Goal: Communication & Community: Share content

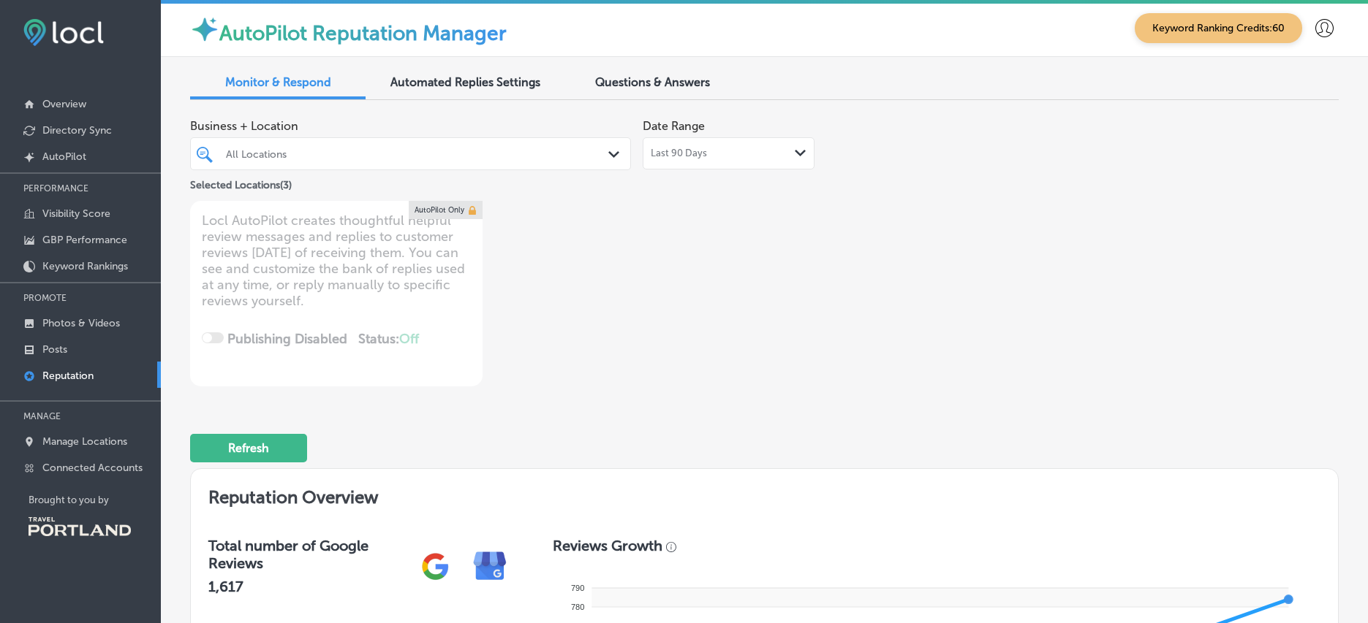
scroll to position [1820, 0]
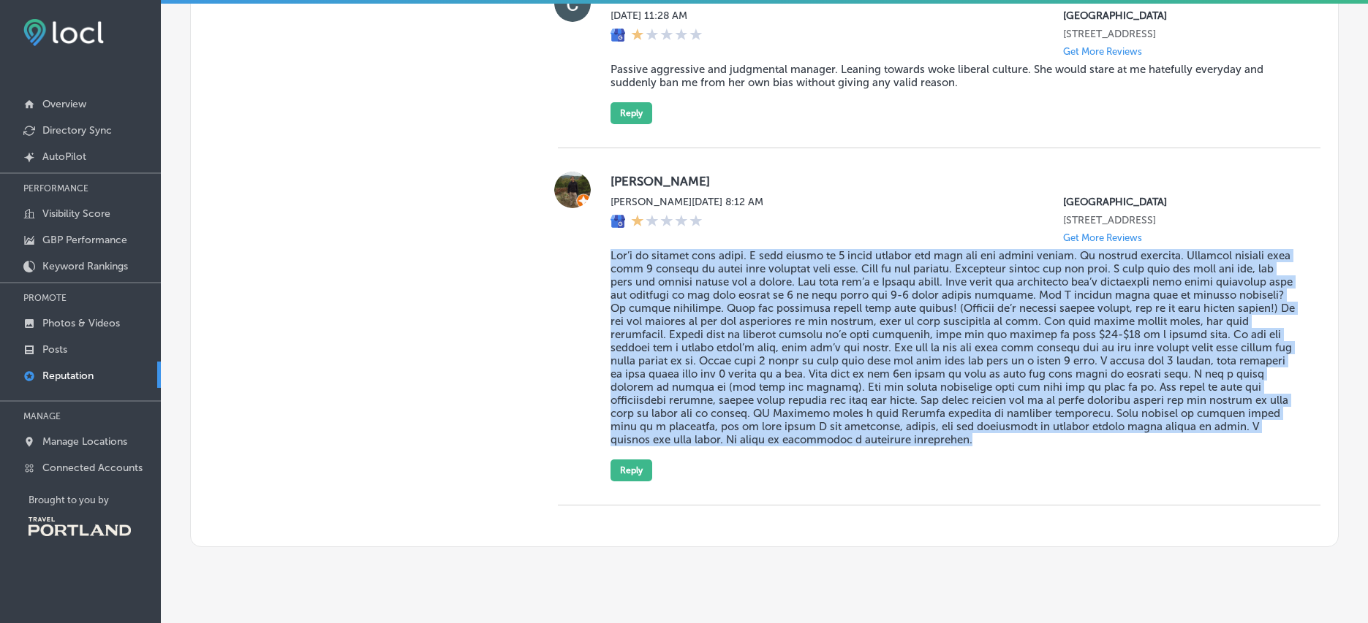
drag, startPoint x: 966, startPoint y: 458, endPoint x: 610, endPoint y: 273, distance: 402.1
click at [610, 273] on blockquote at bounding box center [953, 347] width 686 height 197
copy blockquote "Won’t be staying here again. I have stayed at 3 other hostels and this one was …"
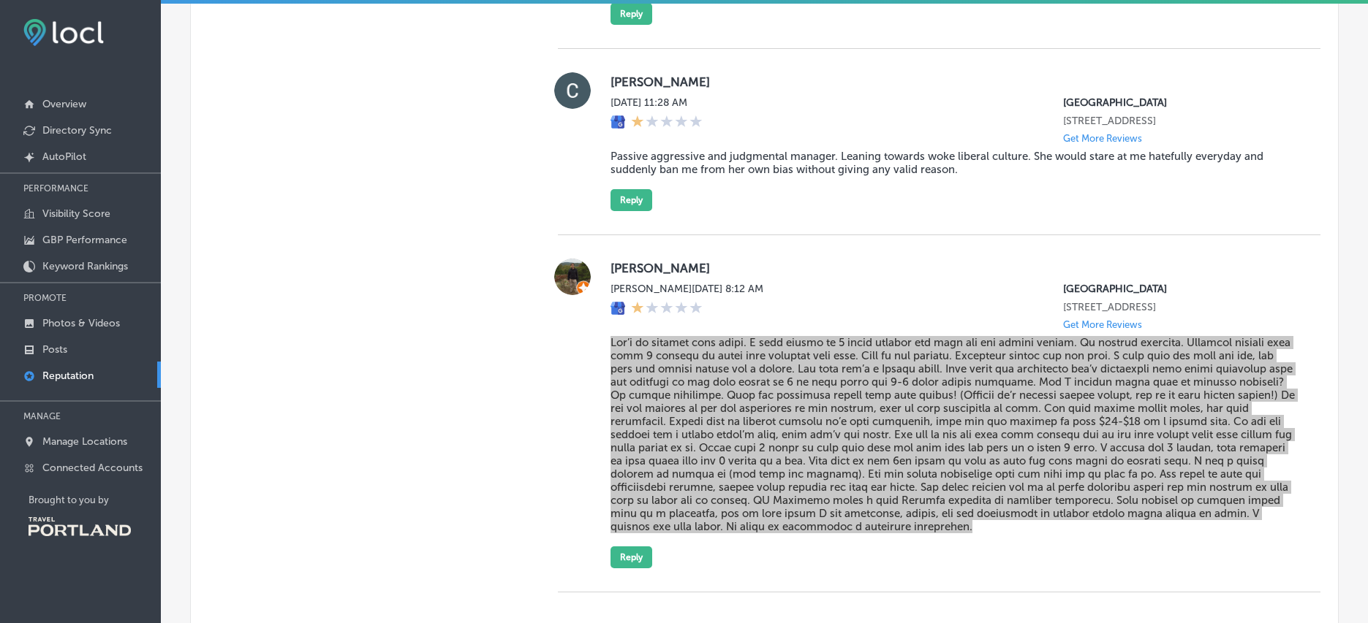
scroll to position [1680, 0]
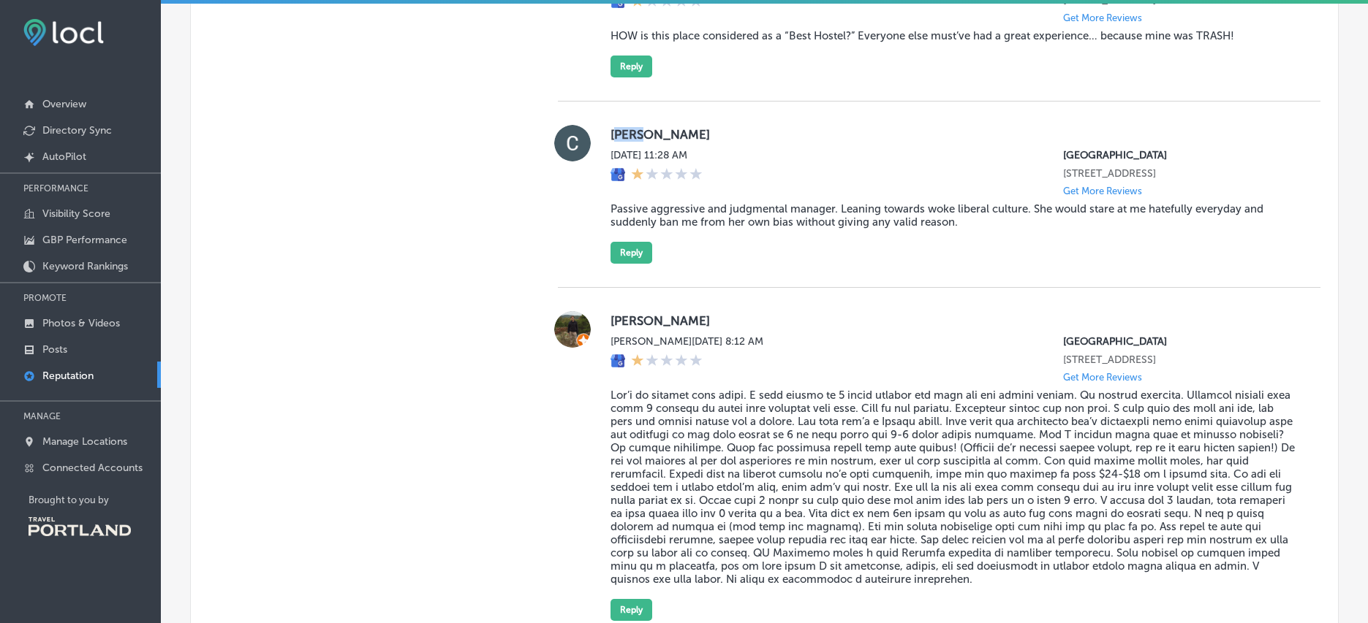
drag, startPoint x: 619, startPoint y: 153, endPoint x: 674, endPoint y: 159, distance: 55.1
click at [657, 142] on label "Christopher Scotten" at bounding box center [953, 134] width 686 height 15
drag, startPoint x: 607, startPoint y: 151, endPoint x: 725, endPoint y: 154, distance: 118.4
click at [754, 142] on label "Christopher Scotten" at bounding box center [953, 134] width 686 height 15
copy label "Christopher Scotten"
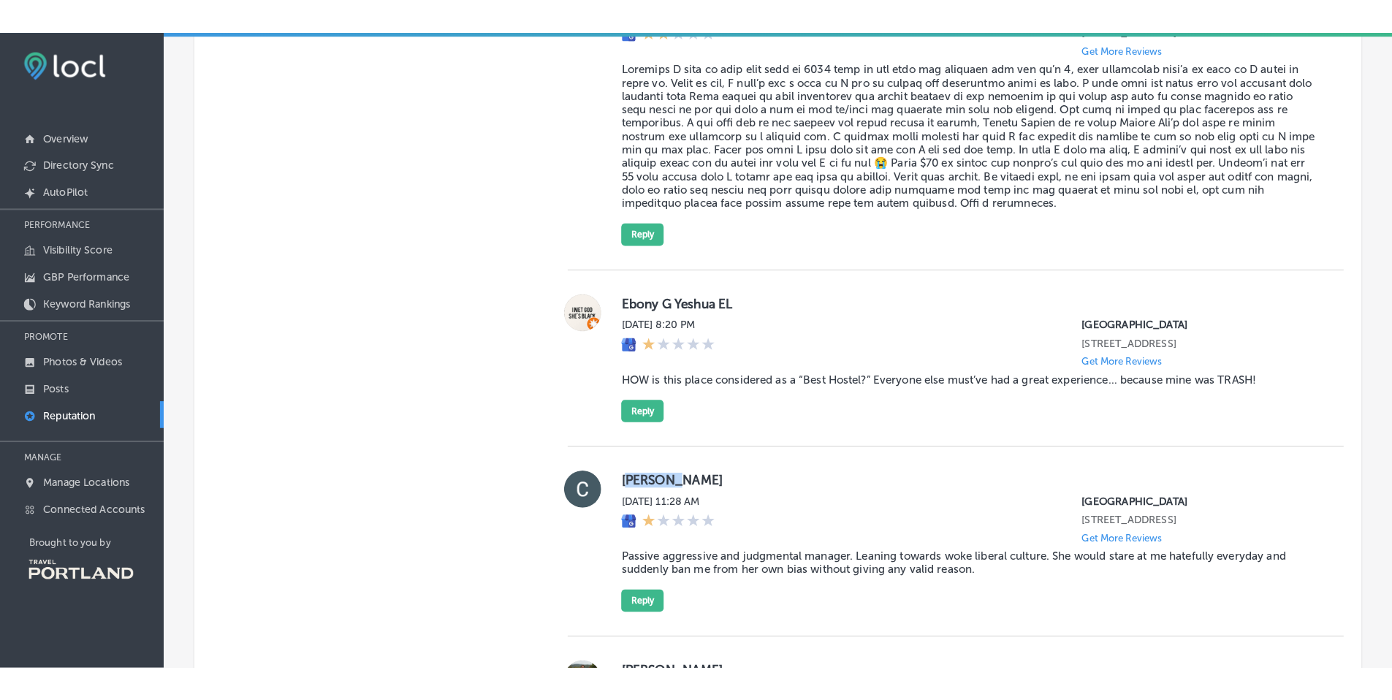
scroll to position [1367, 0]
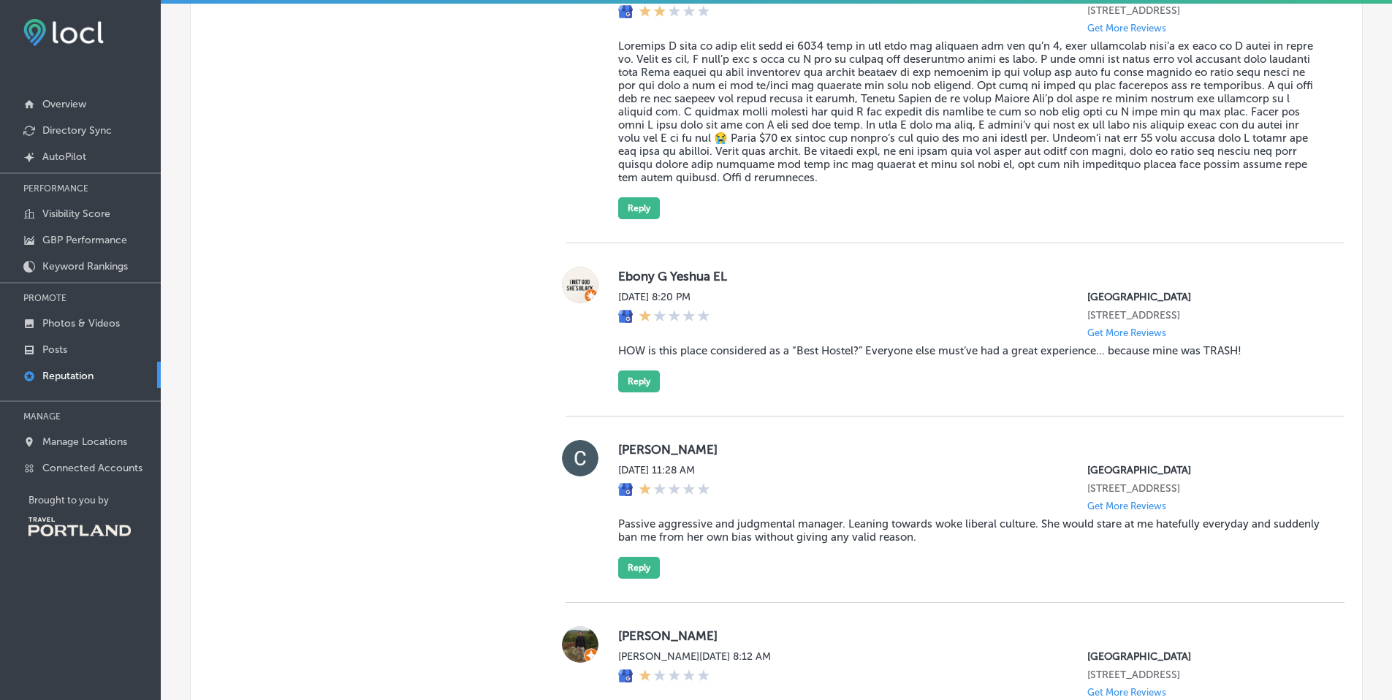
click at [961, 457] on label "Christopher Scotten" at bounding box center [969, 449] width 703 height 15
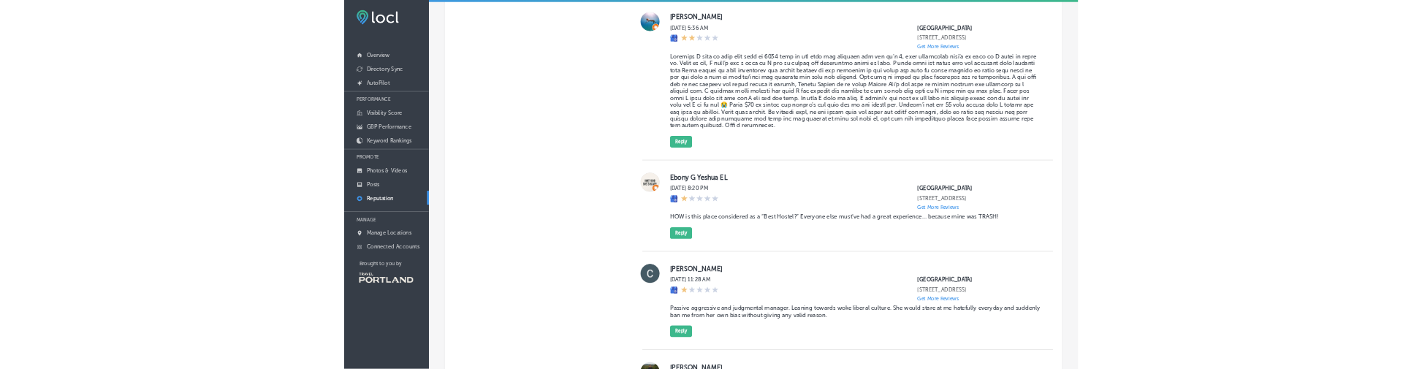
scroll to position [1303, 0]
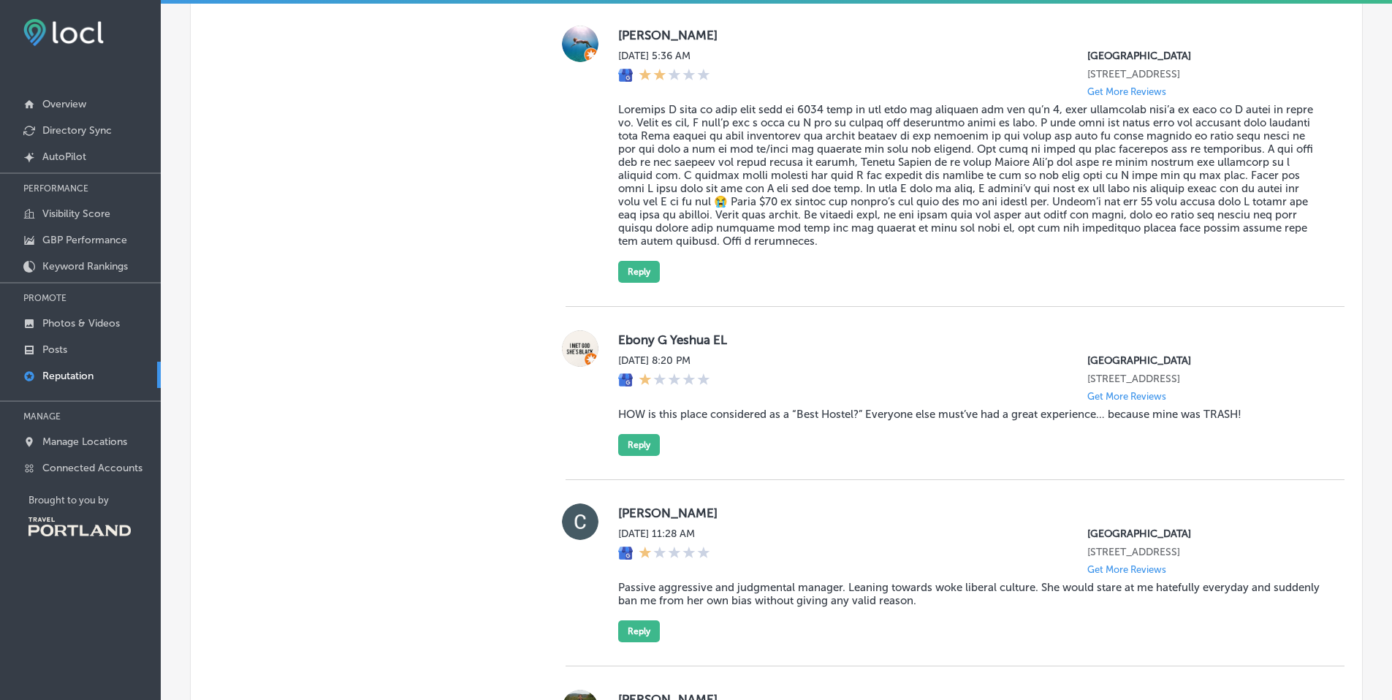
type textarea "x"
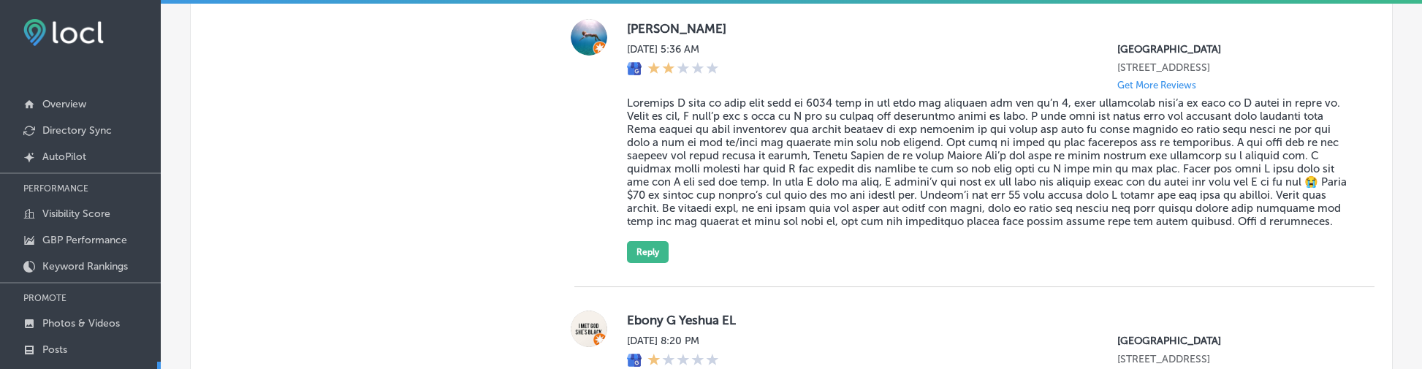
scroll to position [1603, 0]
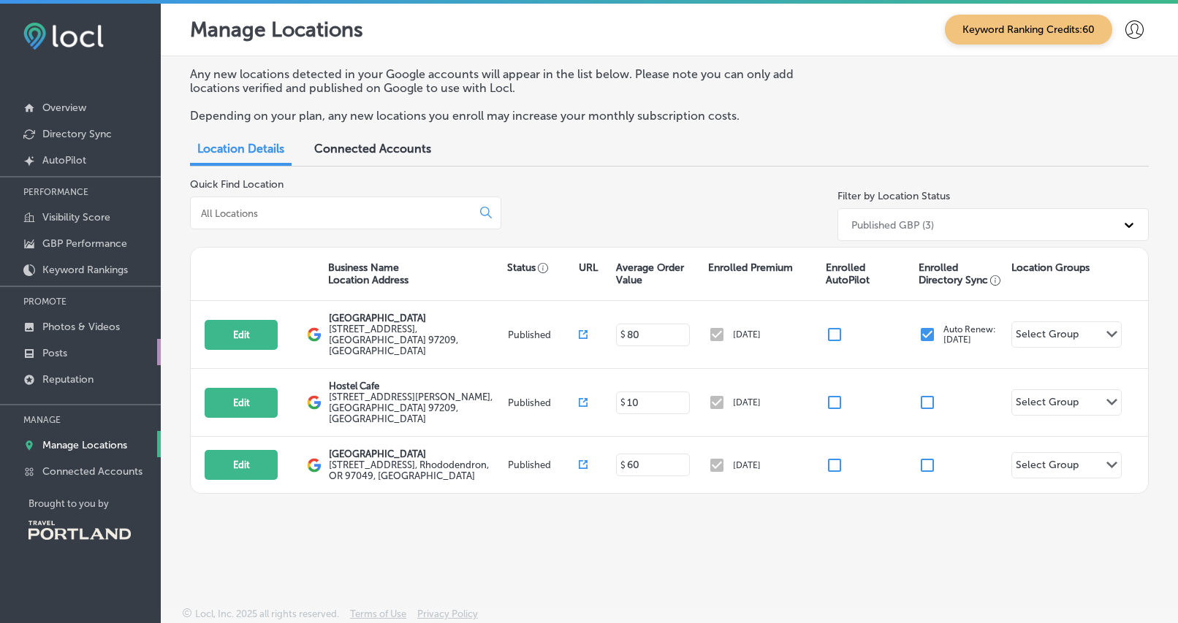
click at [65, 354] on p "Posts" at bounding box center [54, 353] width 25 height 12
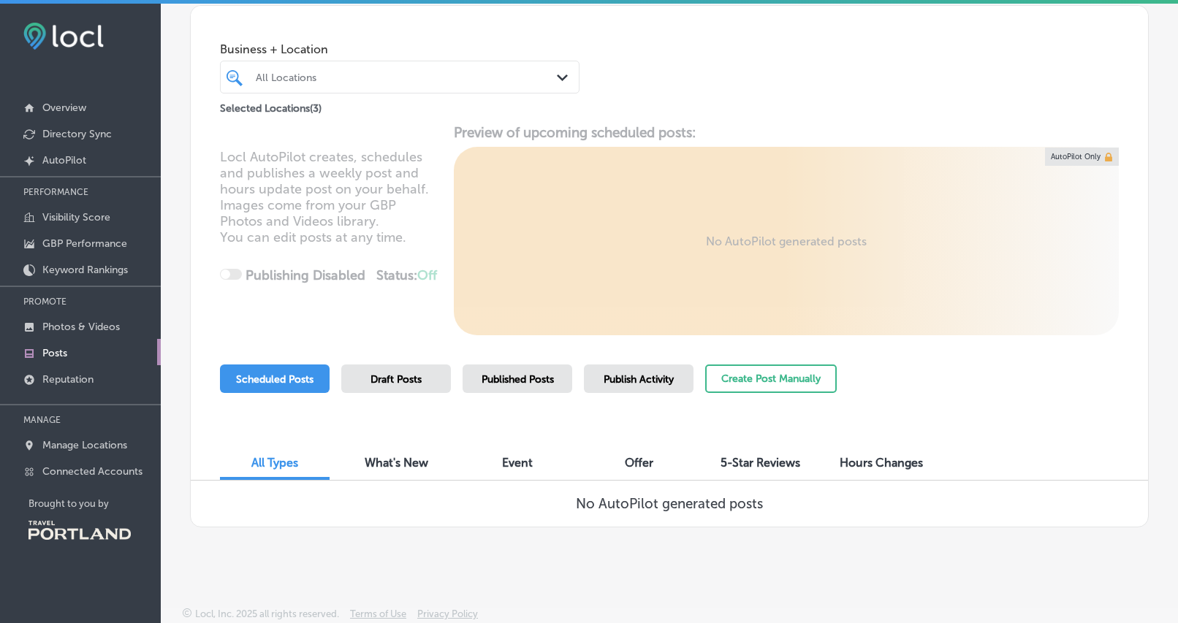
scroll to position [3, 0]
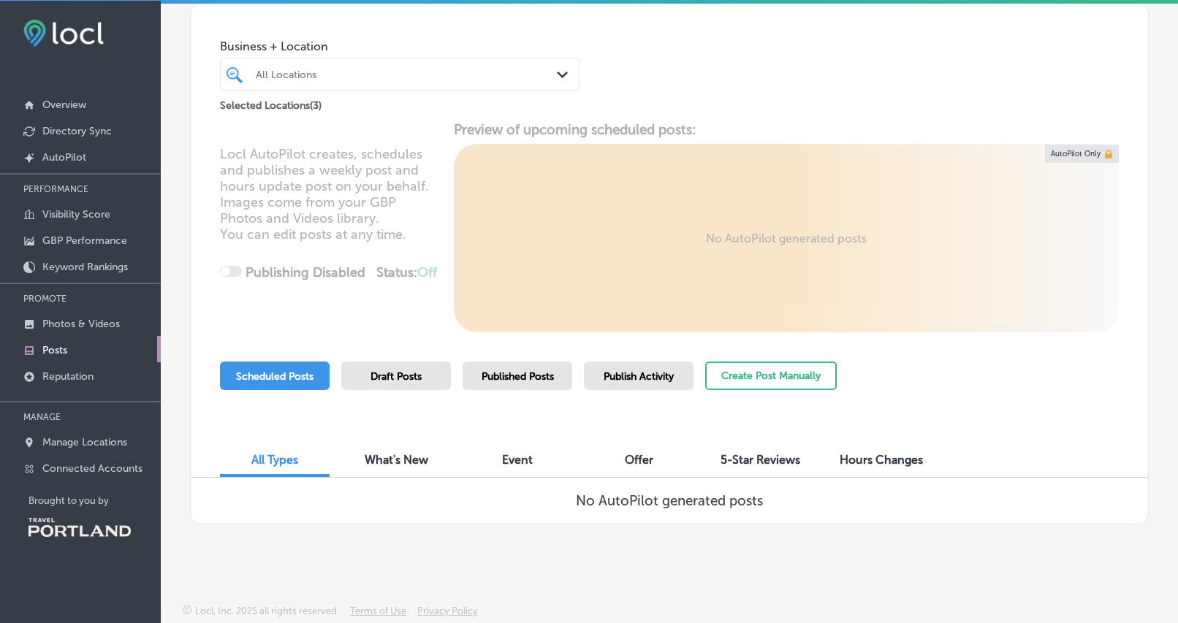
click at [513, 463] on span "Event" at bounding box center [517, 460] width 31 height 14
click at [270, 453] on span "All Types" at bounding box center [274, 460] width 47 height 14
click at [509, 468] on div "Event" at bounding box center [518, 461] width 110 height 31
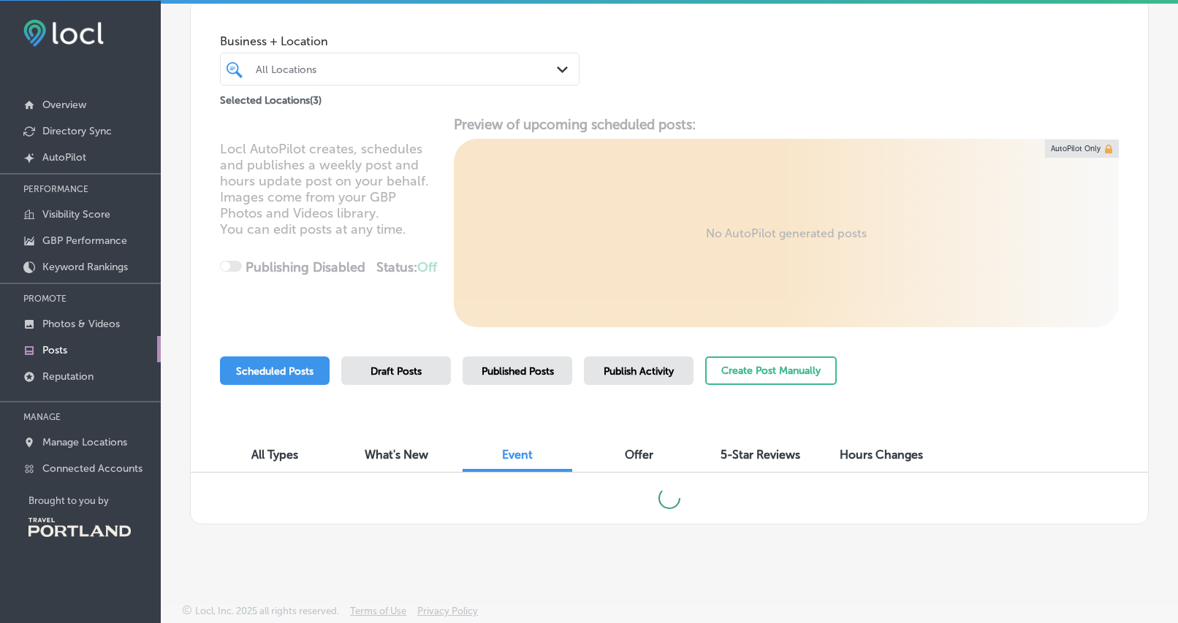
scroll to position [4, 0]
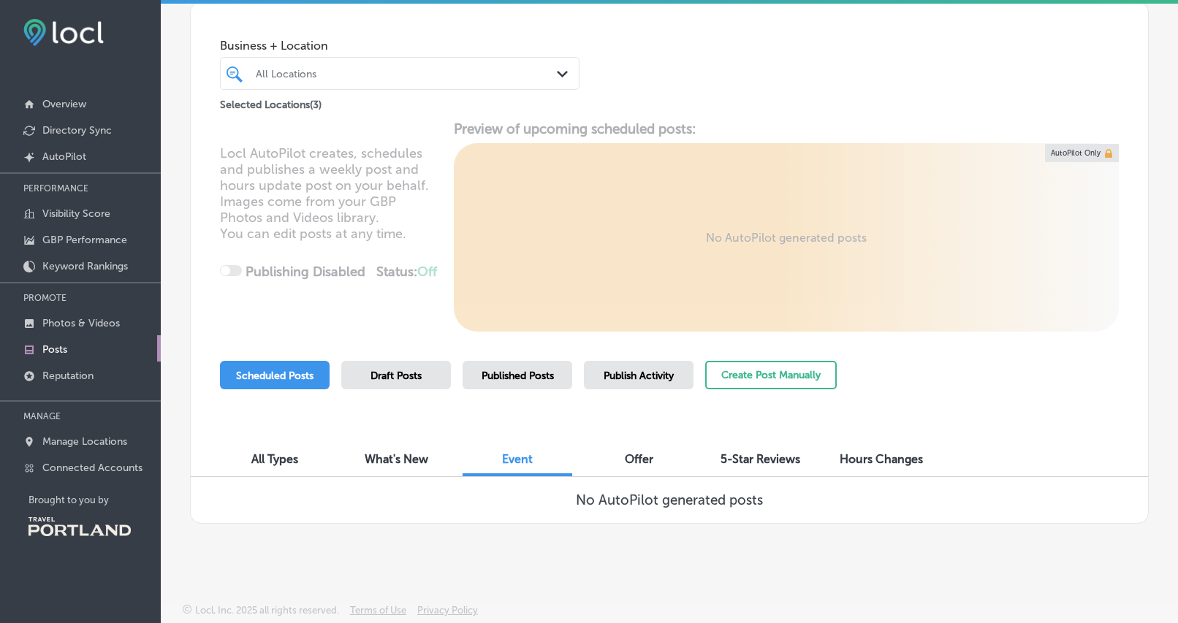
click at [267, 446] on div "All Types" at bounding box center [275, 460] width 110 height 31
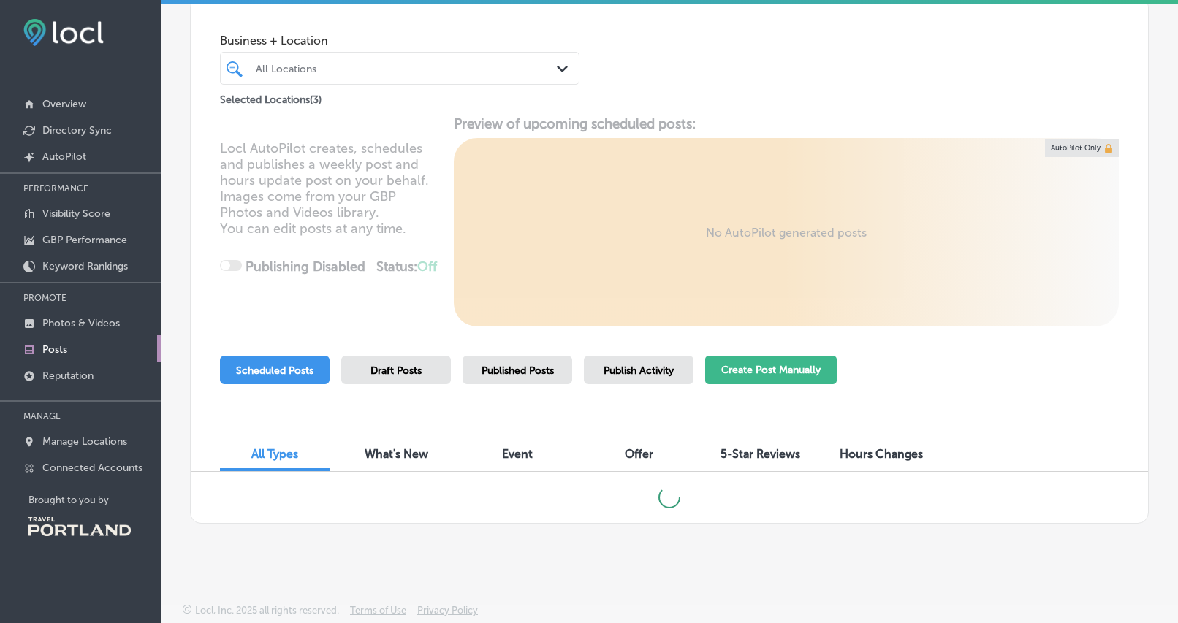
click at [772, 370] on button "Create Post Manually" at bounding box center [771, 370] width 132 height 29
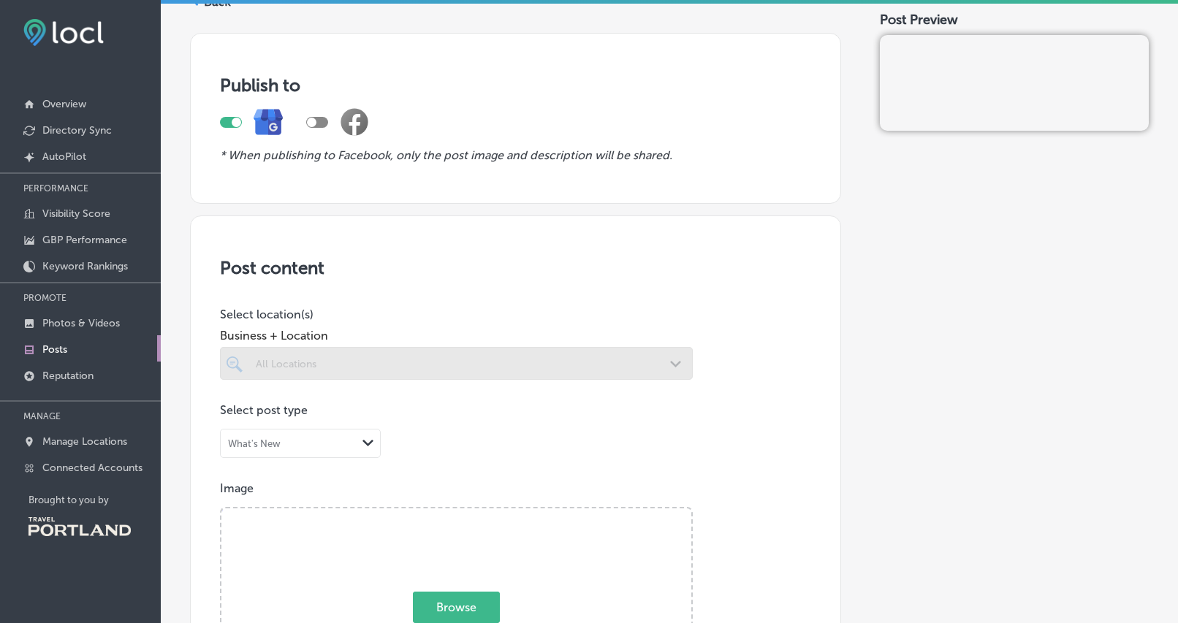
scroll to position [142, 0]
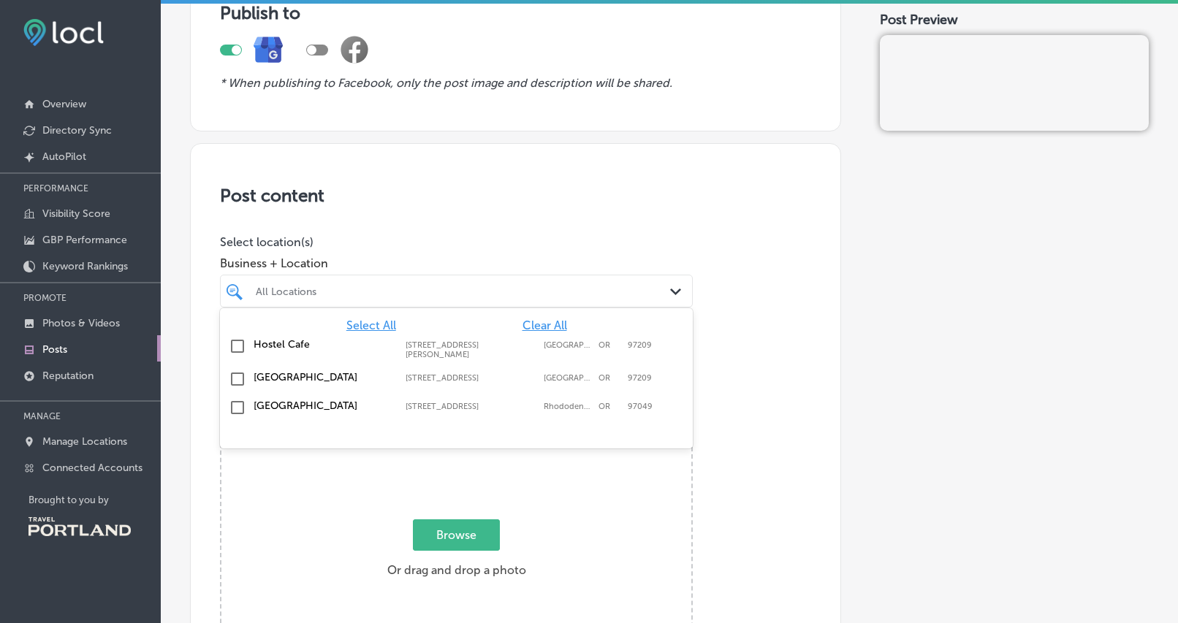
click at [337, 290] on div "All Locations" at bounding box center [464, 291] width 416 height 12
click at [235, 386] on div "[GEOGRAPHIC_DATA] [STREET_ADDRESS] [STREET_ADDRESS]" at bounding box center [456, 379] width 461 height 23
click at [238, 381] on input "checkbox" at bounding box center [238, 375] width 18 height 18
click at [235, 343] on input "checkbox" at bounding box center [238, 347] width 18 height 18
click at [813, 414] on div "Post content Select location(s) Business + Location option [STREET_ADDRESS][PER…" at bounding box center [515, 605] width 651 height 925
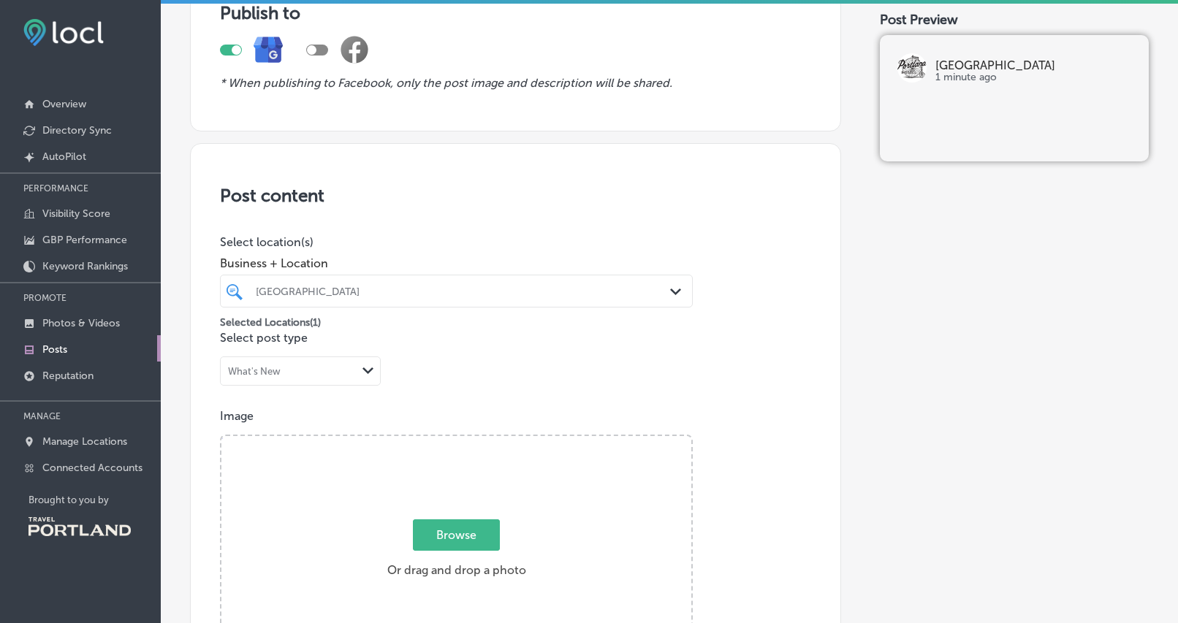
click at [332, 379] on div "What's New Path Created with Sketch." at bounding box center [300, 371] width 159 height 28
click at [244, 447] on label "Offer" at bounding box center [244, 453] width 29 height 14
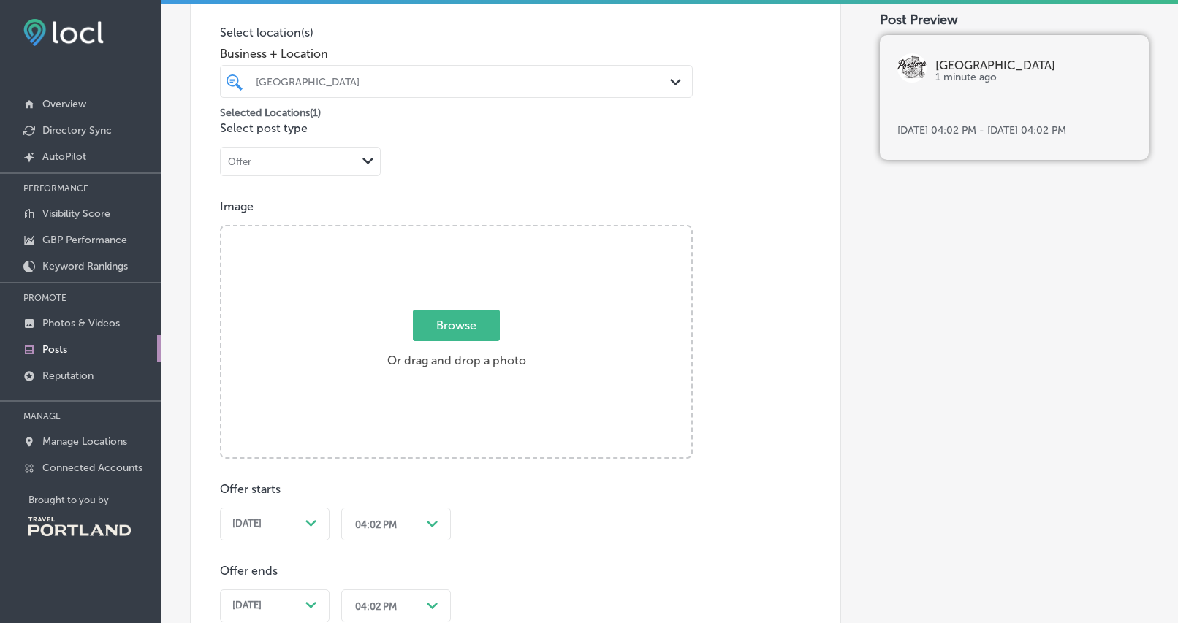
scroll to position [368, 0]
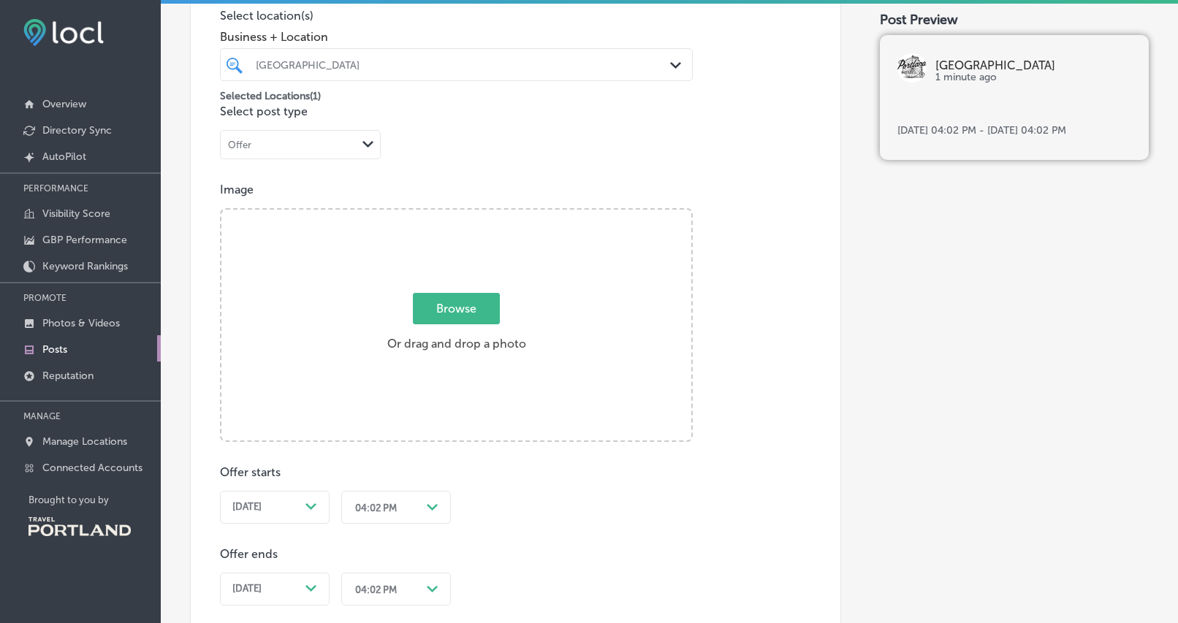
click at [248, 150] on div "Offer" at bounding box center [239, 145] width 23 height 11
click at [310, 178] on div "What's New" at bounding box center [300, 175] width 159 height 26
click at [452, 303] on span "Browse" at bounding box center [456, 308] width 87 height 31
click at [452, 214] on input "Browse Or drag and drop a photo" at bounding box center [456, 212] width 470 height 4
type input "C:\fakepath\1.jpg"
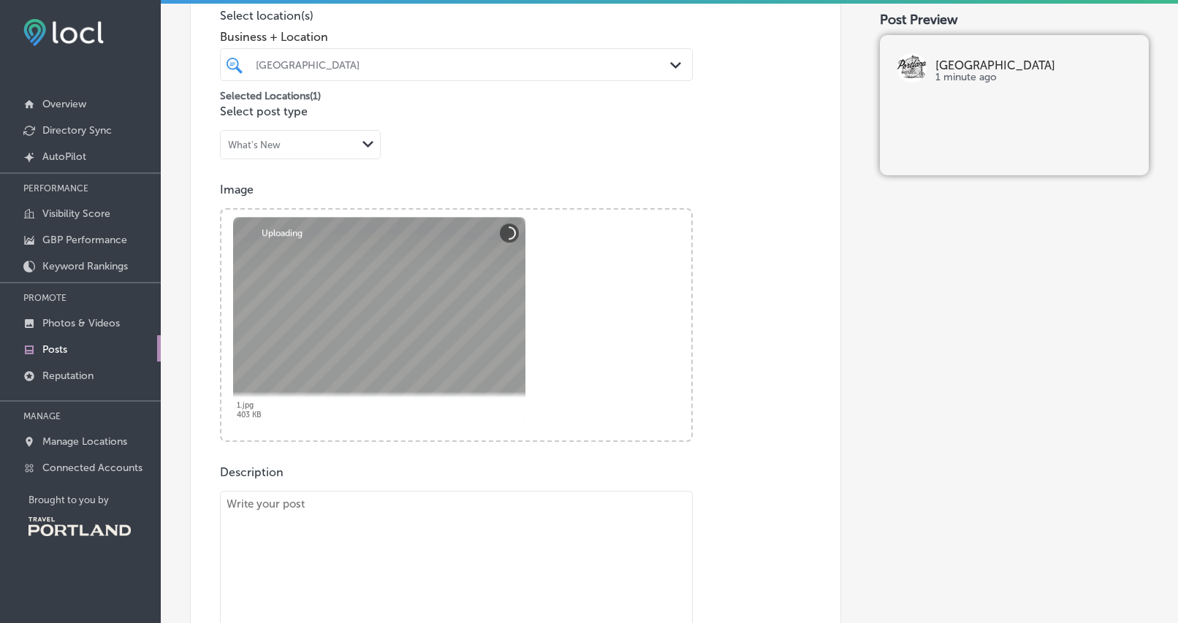
scroll to position [526, 0]
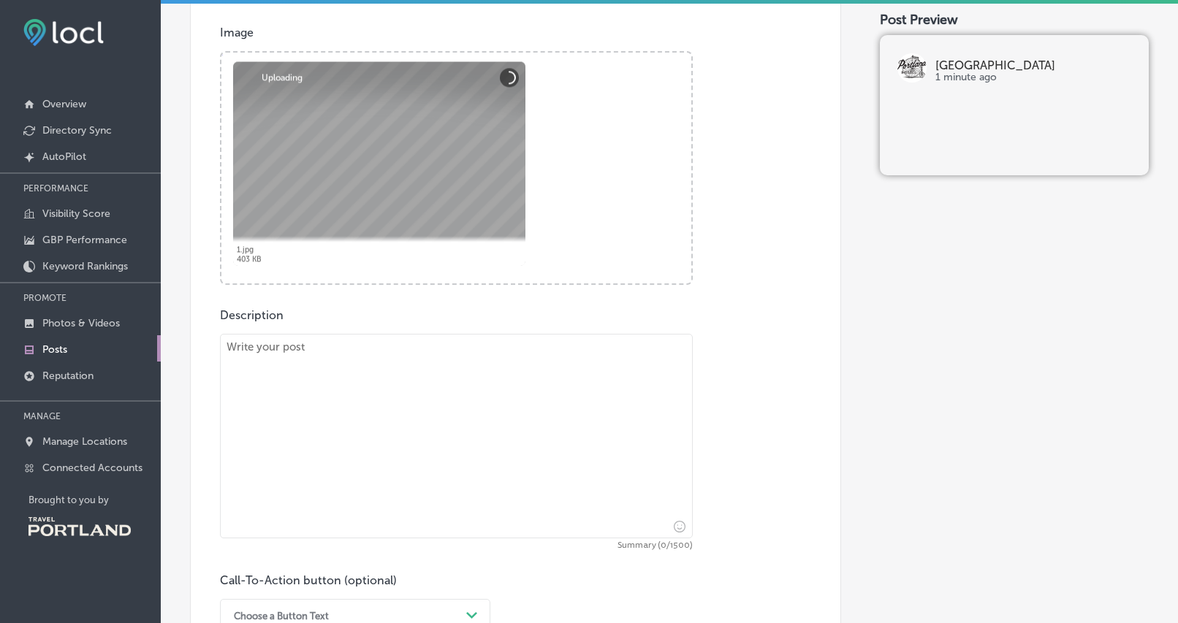
click at [449, 433] on textarea at bounding box center [456, 436] width 473 height 205
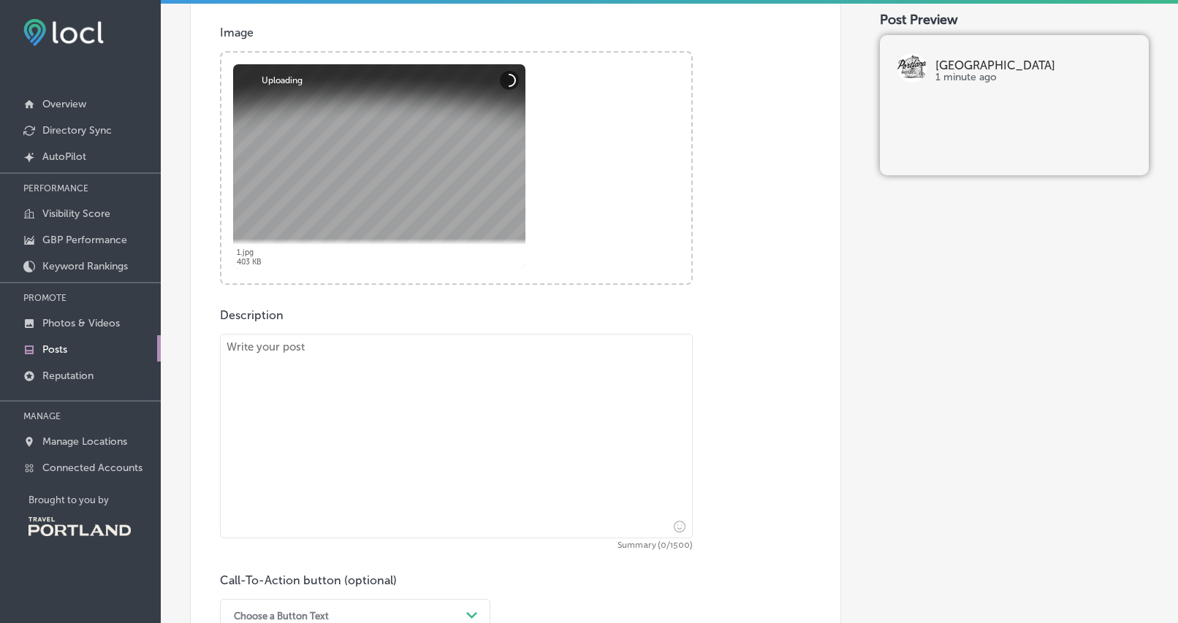
paste textarea "✨One of the best parts about staying at a hostel? Free community events all wee…"
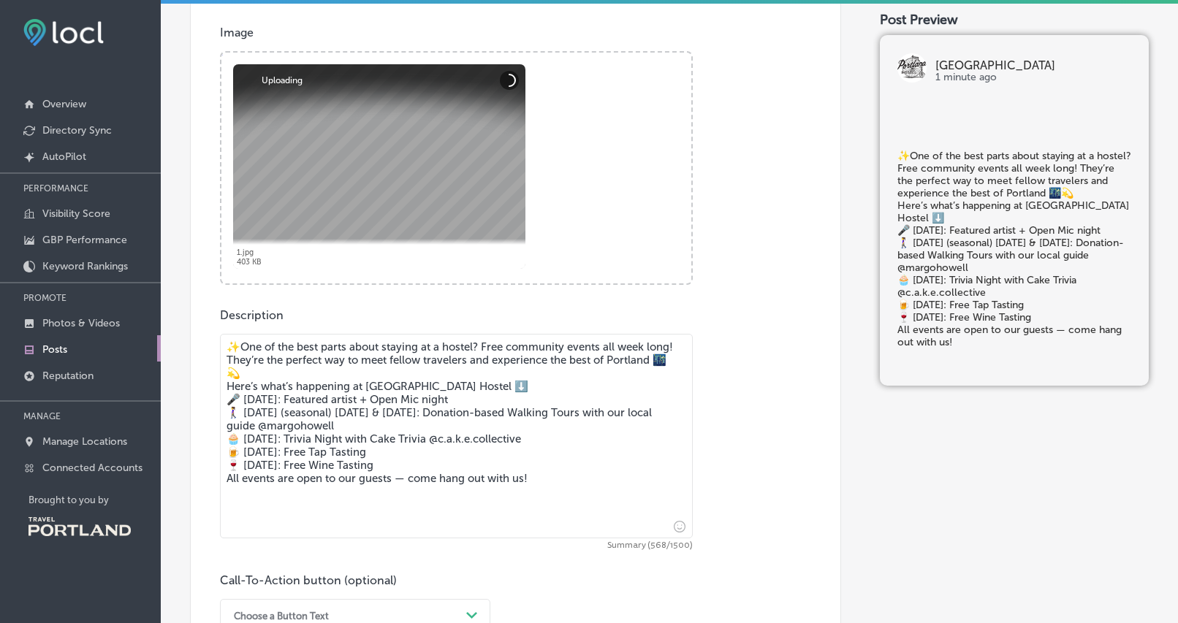
click at [303, 379] on textarea "✨One of the best parts about staying at a hostel? Free community events all wee…" at bounding box center [456, 436] width 473 height 205
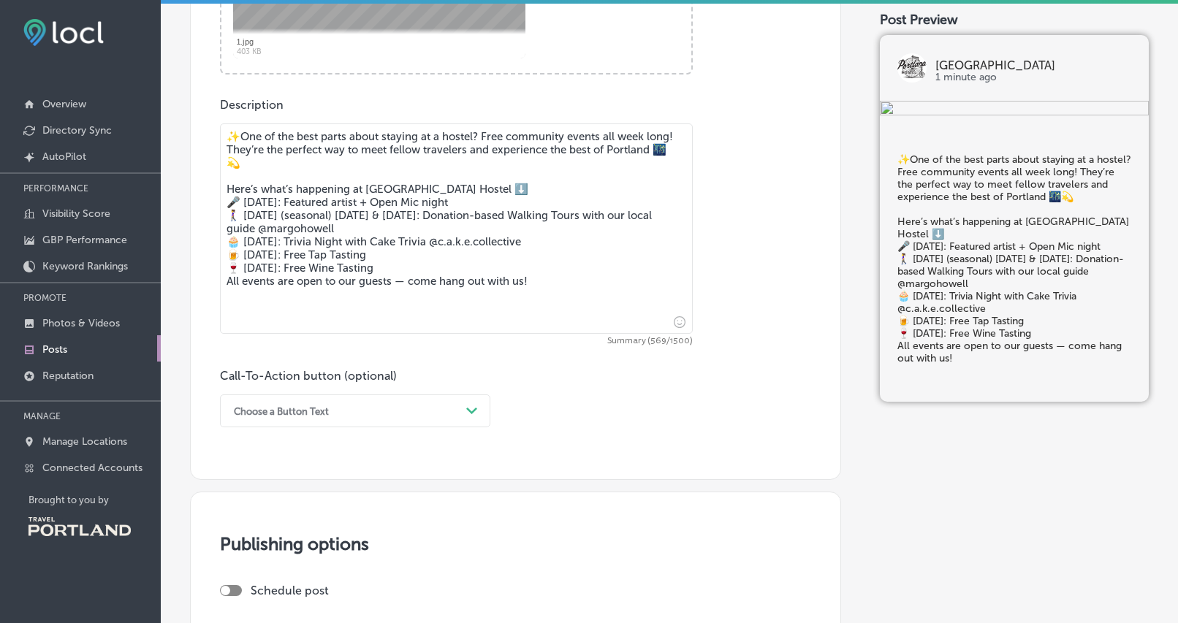
scroll to position [741, 0]
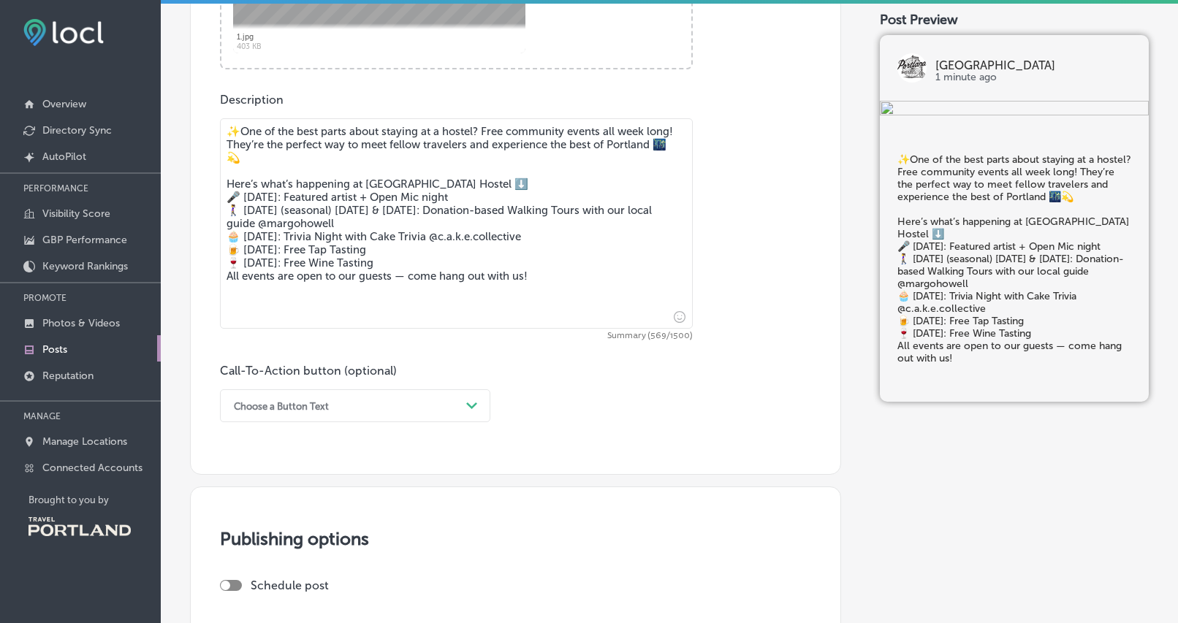
type textarea "✨One of the best parts about staying at a hostel? Free community events all wee…"
click at [433, 398] on div "Choose a Button Text" at bounding box center [344, 406] width 234 height 23
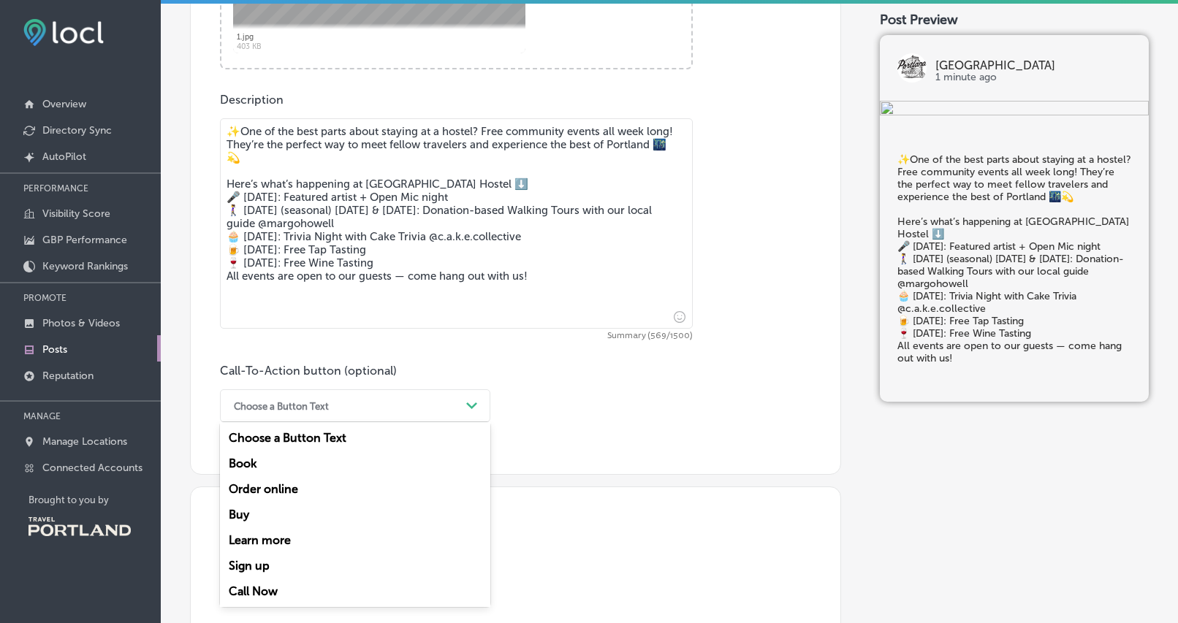
click at [332, 460] on div "Book" at bounding box center [355, 464] width 270 height 26
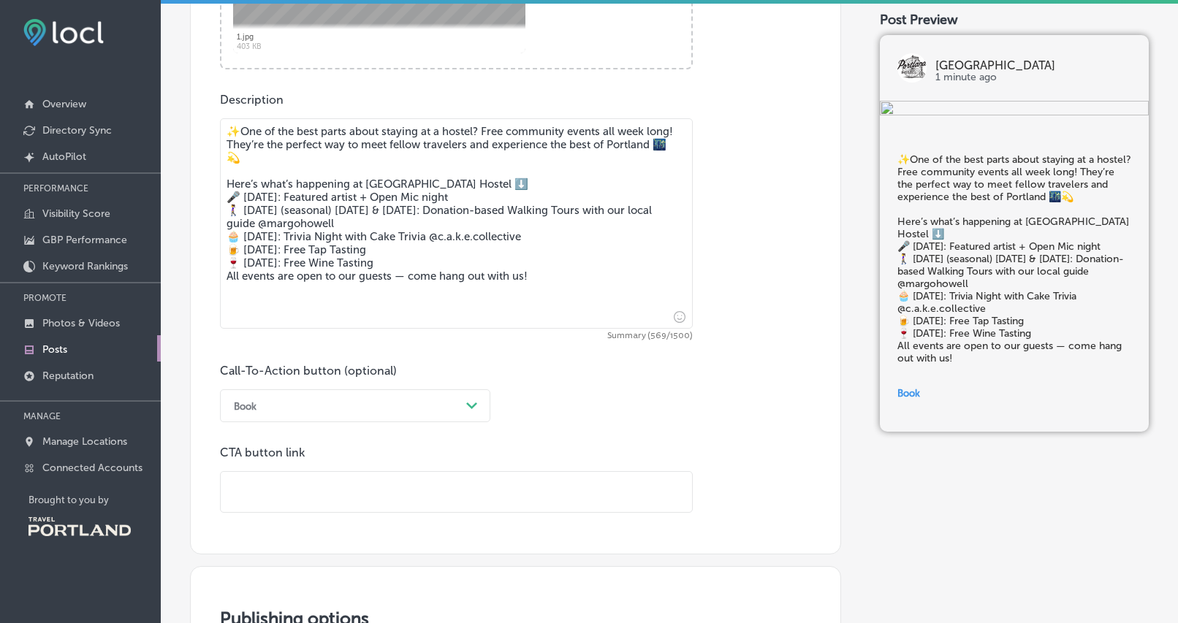
click at [325, 482] on input "text" at bounding box center [456, 492] width 471 height 40
paste input "[URL][DOMAIN_NAME]"
type input "[URL][DOMAIN_NAME]"
click at [756, 418] on div "Call-To-Action button (optional) Book Path Created with Sketch. CTA button link…" at bounding box center [515, 438] width 591 height 149
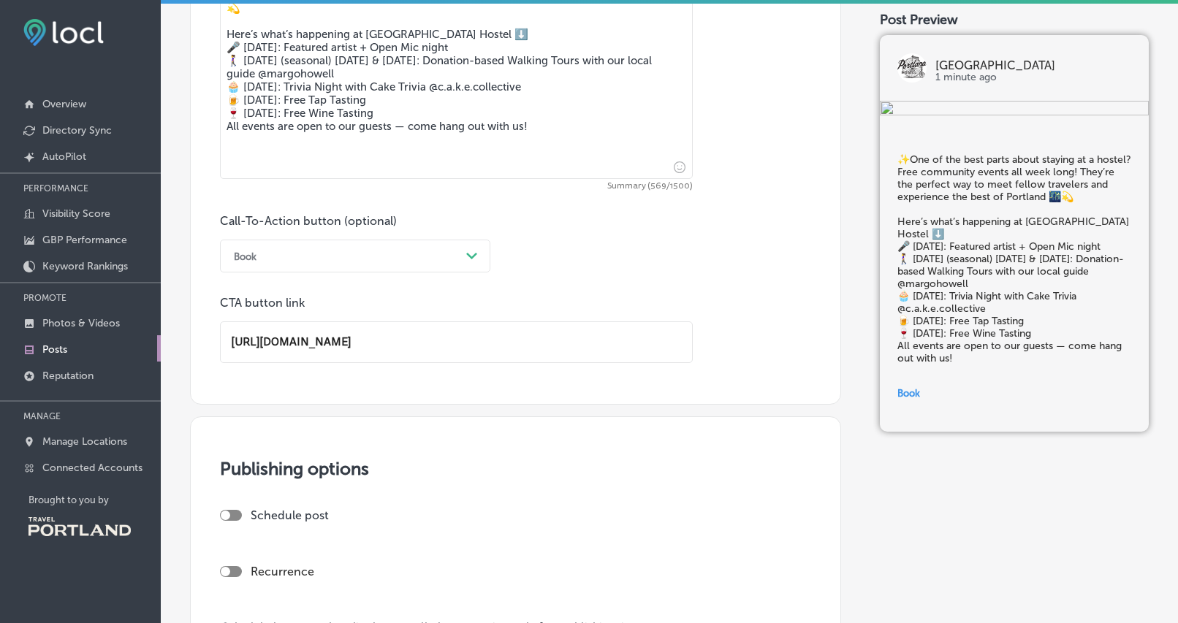
scroll to position [1031, 0]
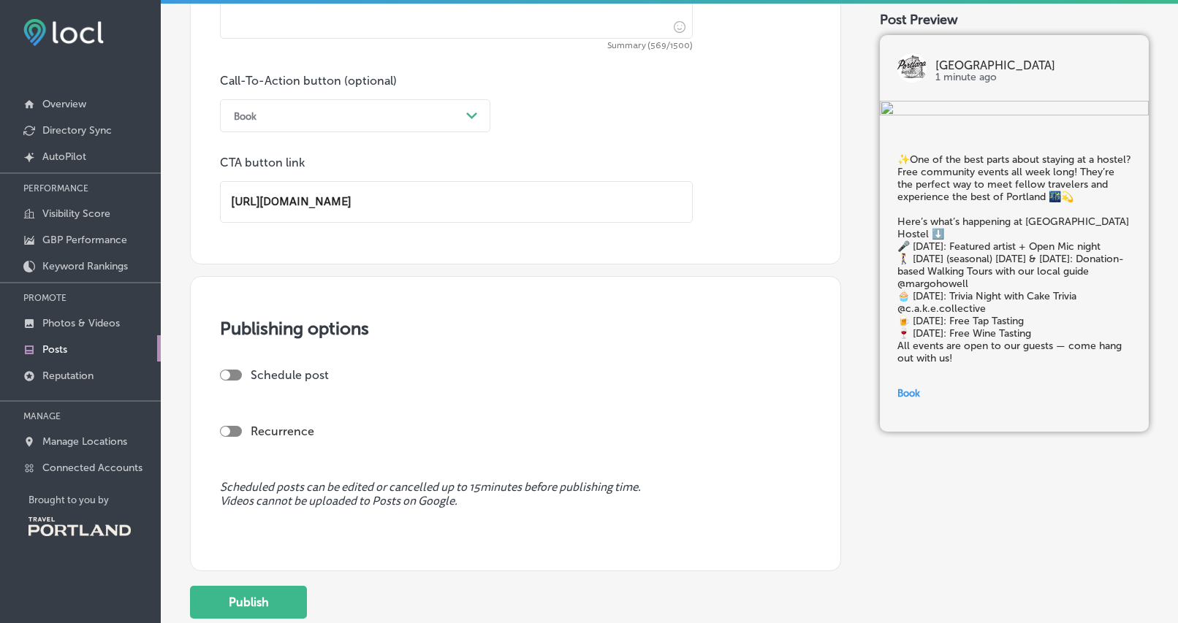
click at [229, 378] on div at bounding box center [231, 375] width 22 height 11
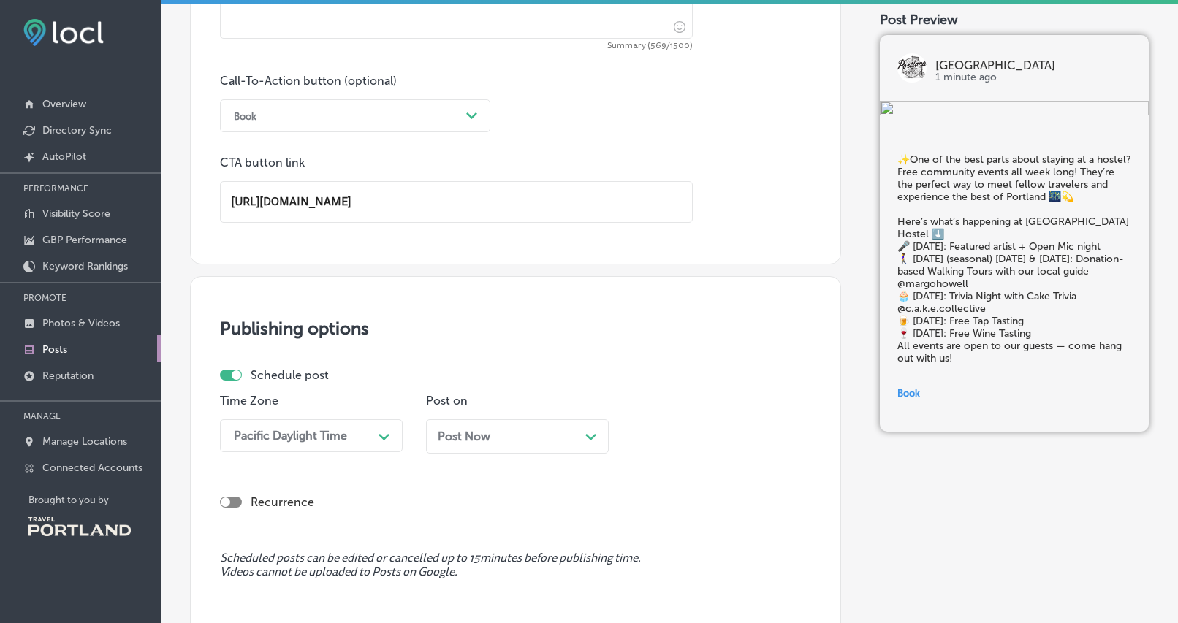
click at [230, 378] on div at bounding box center [231, 375] width 22 height 11
checkbox input "false"
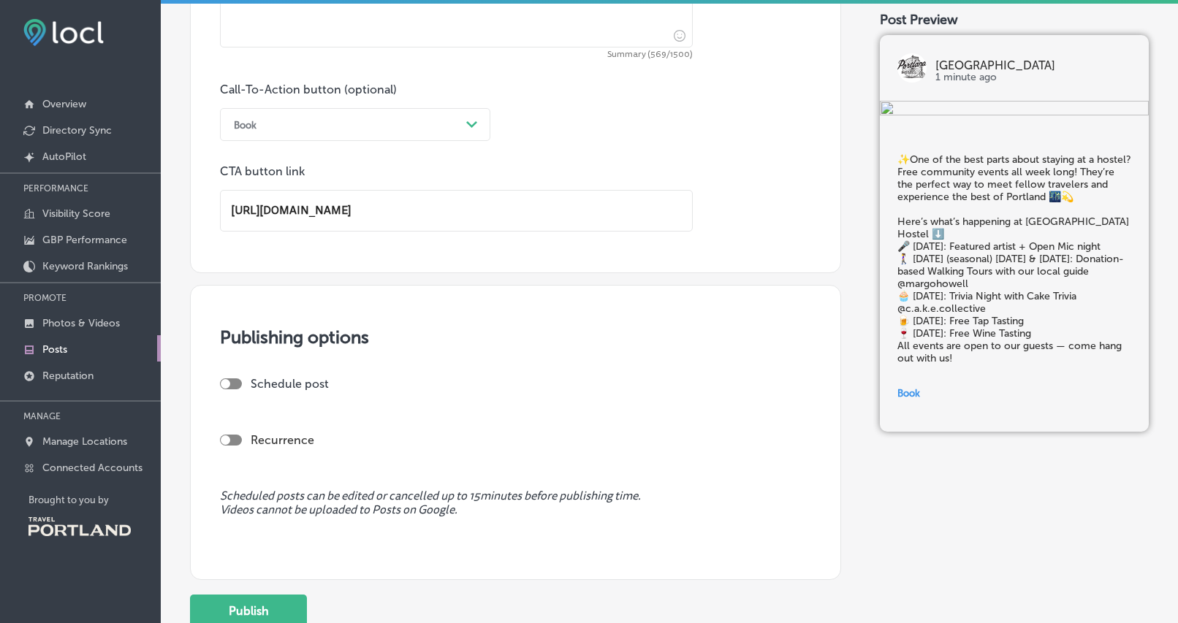
scroll to position [1140, 0]
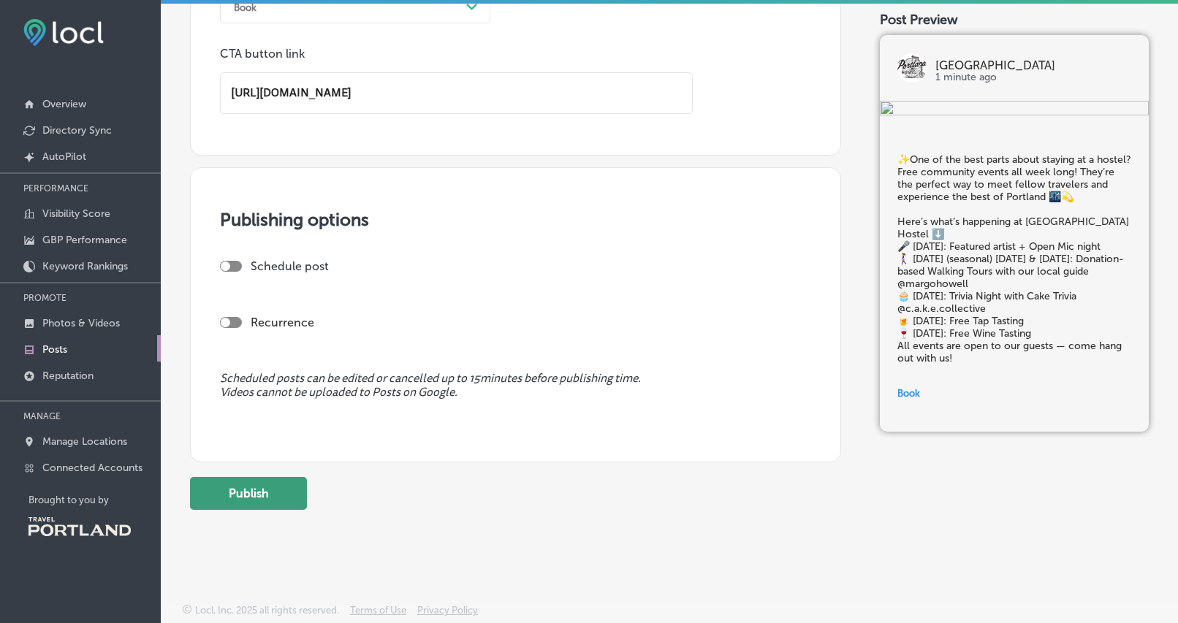
click at [278, 487] on button "Publish" at bounding box center [248, 493] width 117 height 33
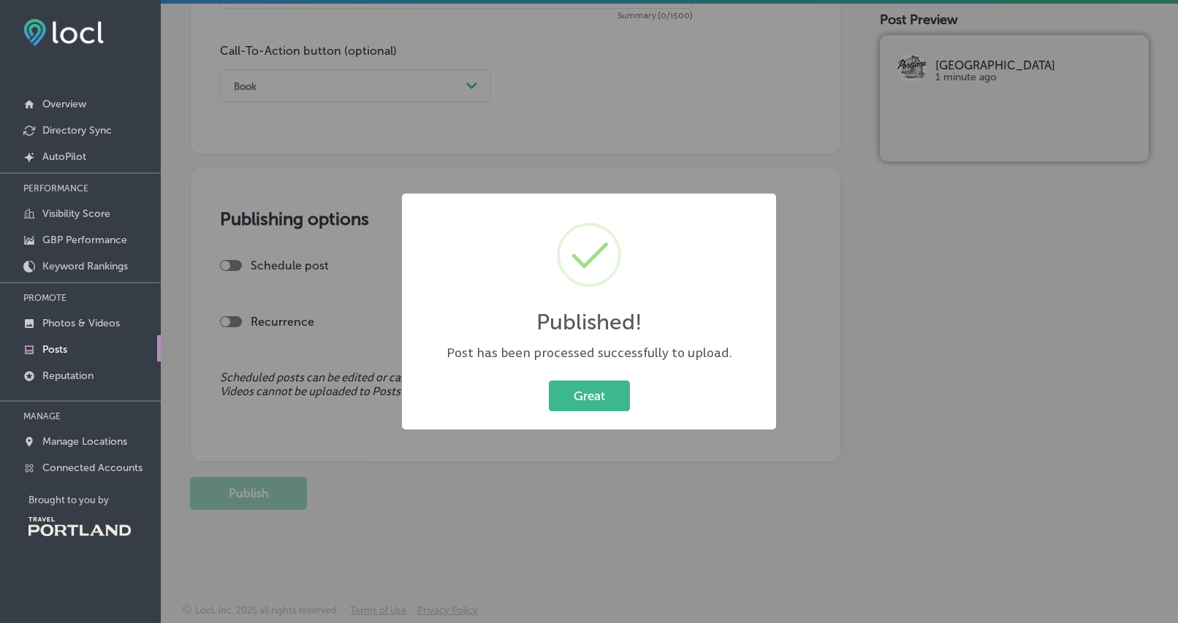
scroll to position [1061, 0]
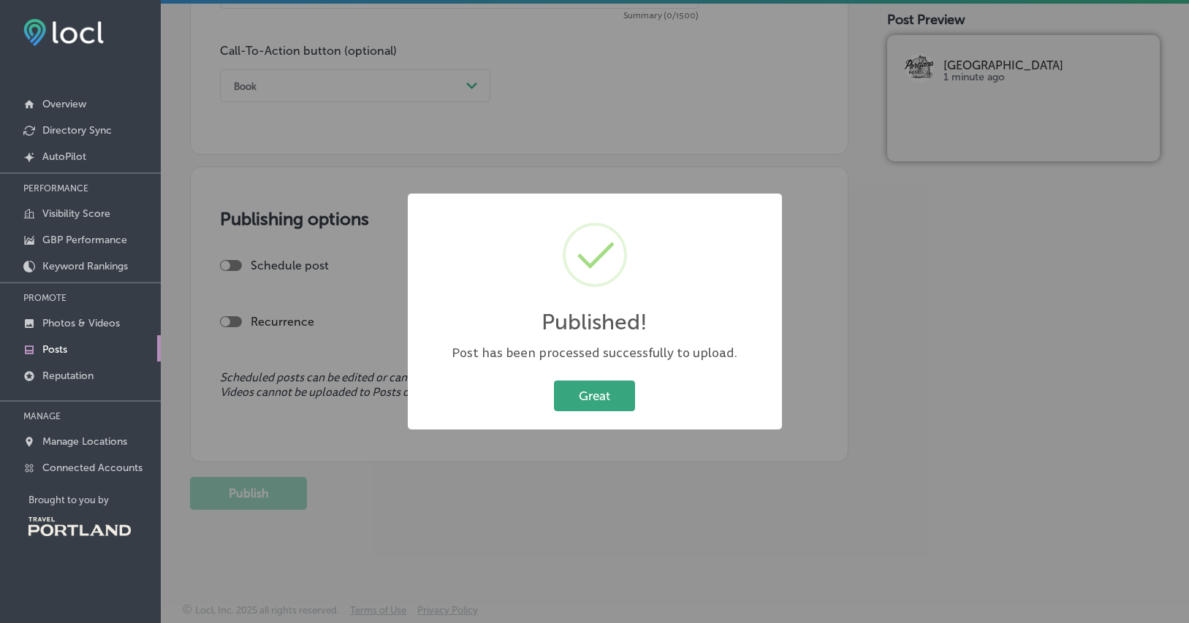
click at [603, 401] on button "Great" at bounding box center [594, 396] width 81 height 30
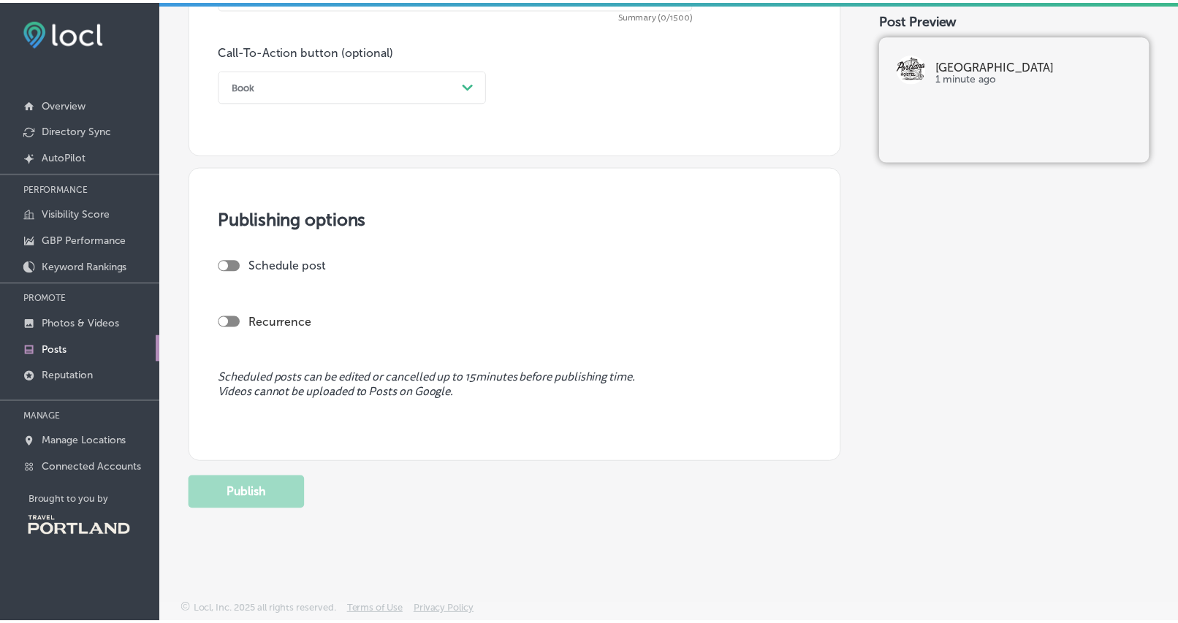
scroll to position [1061, 0]
